Goal: Information Seeking & Learning: Learn about a topic

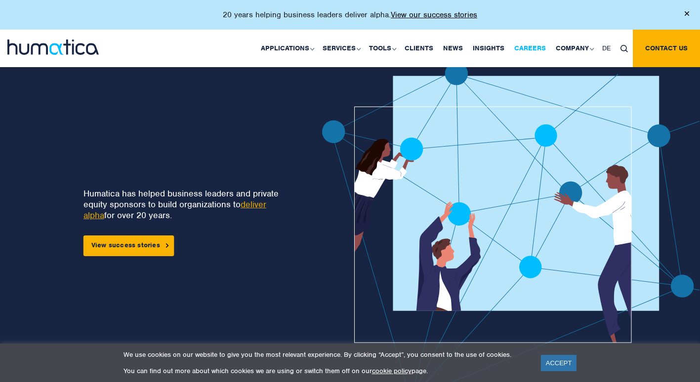
click at [531, 44] on link "Careers" at bounding box center [529, 49] width 41 height 38
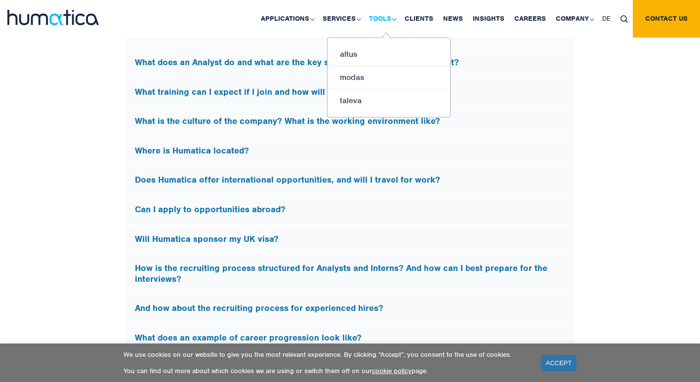
scroll to position [2945, 0]
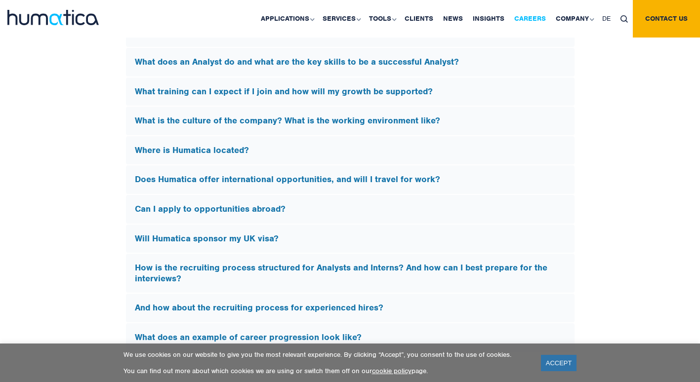
click at [537, 23] on link "Careers" at bounding box center [529, 19] width 41 height 38
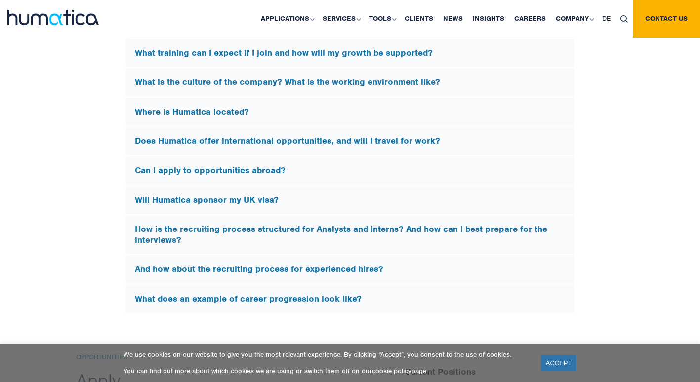
scroll to position [3004, 0]
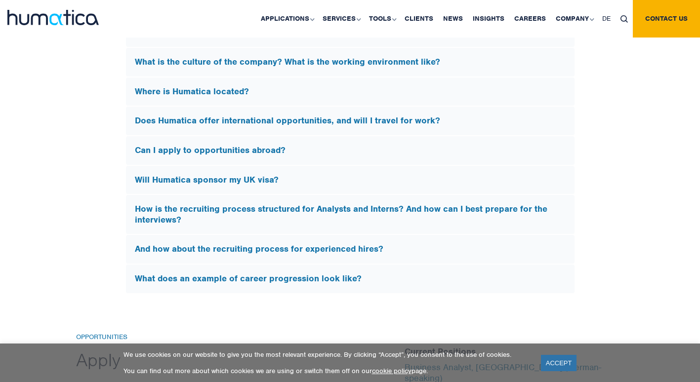
click at [274, 176] on h5 "Will Humatica sponsor my UK visa?" at bounding box center [350, 180] width 431 height 11
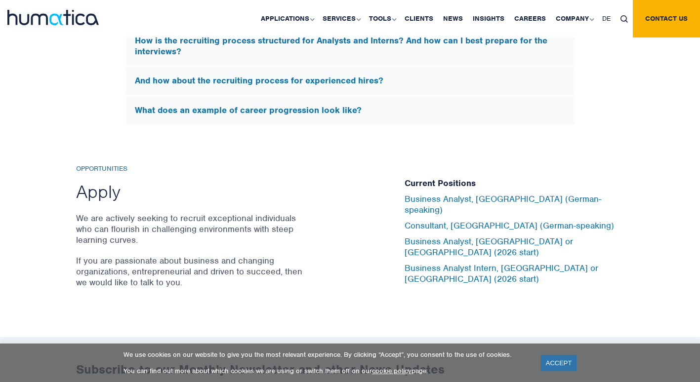
scroll to position [3042, 0]
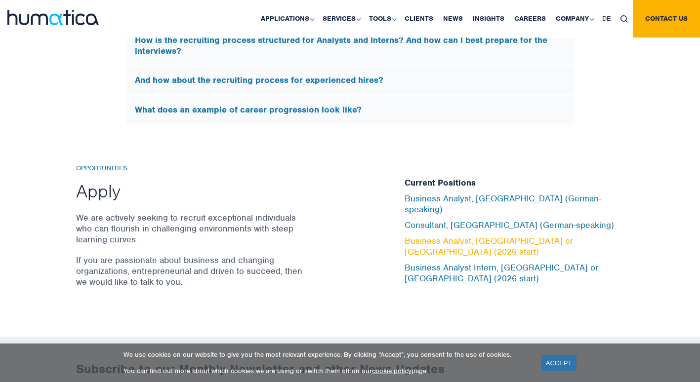
click at [459, 243] on link "Business Analyst, [GEOGRAPHIC_DATA] or [GEOGRAPHIC_DATA] (2026 start)" at bounding box center [489, 247] width 168 height 22
